Goal: Find specific page/section: Find specific page/section

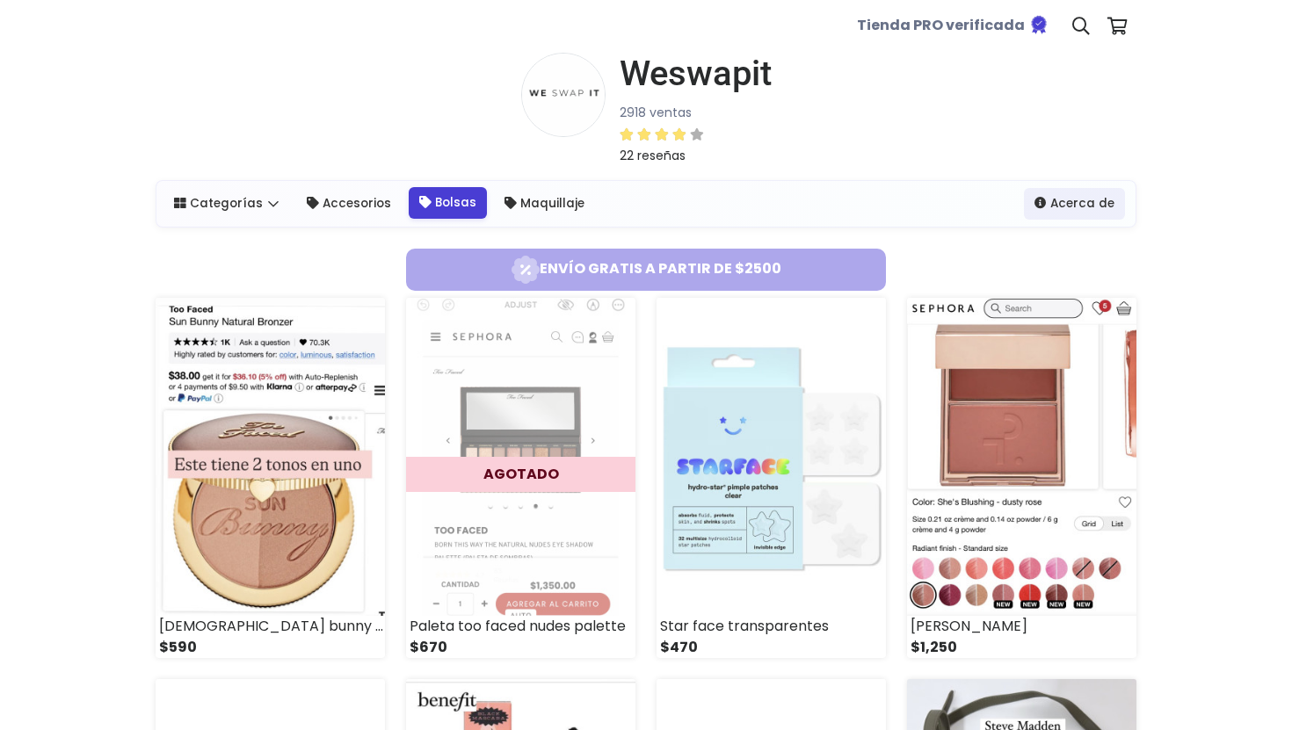
click at [450, 208] on link "Bolsas" at bounding box center [448, 203] width 78 height 32
